Goal: Communication & Community: Answer question/provide support

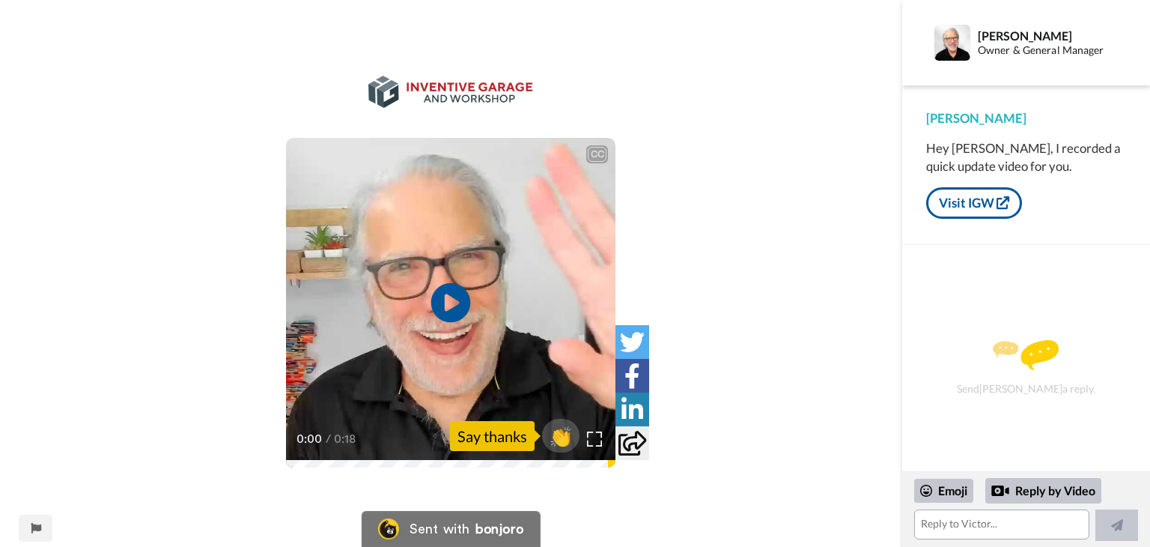
click at [460, 293] on icon at bounding box center [451, 303] width 40 height 40
click at [922, 527] on textarea at bounding box center [1001, 524] width 175 height 30
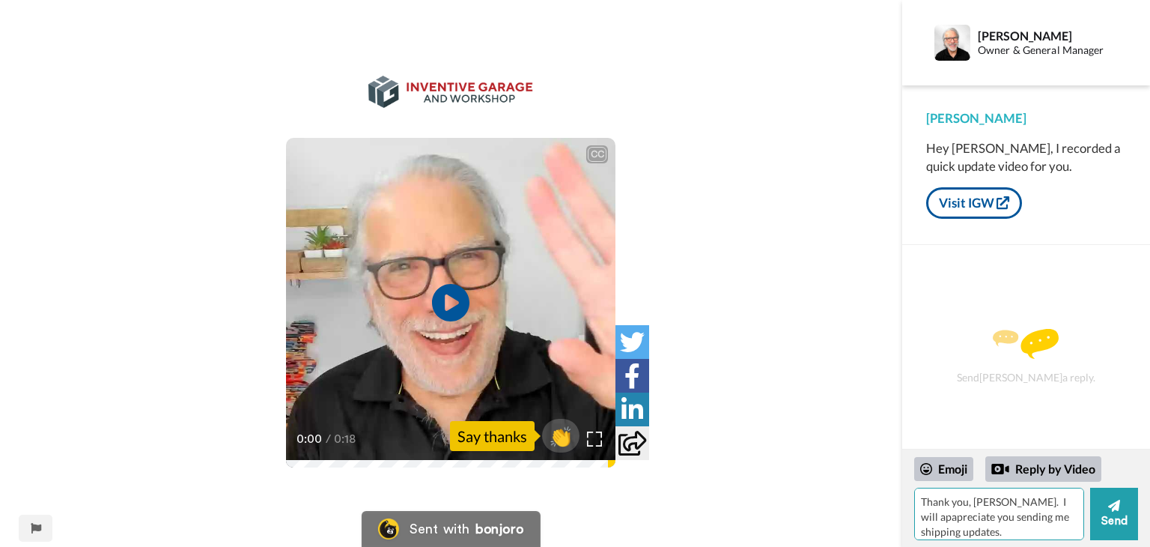
click at [967, 516] on textarea "Thank you, [PERSON_NAME]. I will apapreciate you sending me shipping updates." at bounding box center [999, 513] width 170 height 52
click at [1021, 531] on textarea "Thank you, [PERSON_NAME]. I would appreciate it if you could send me shipping u…" at bounding box center [999, 513] width 170 height 52
type textarea "Thank you, [PERSON_NAME]. I would appreciate it if you could send me shipping u…"
